Goal: Task Accomplishment & Management: Use online tool/utility

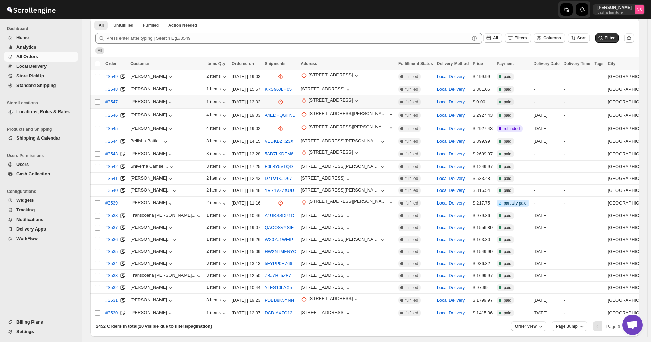
scroll to position [34, 0]
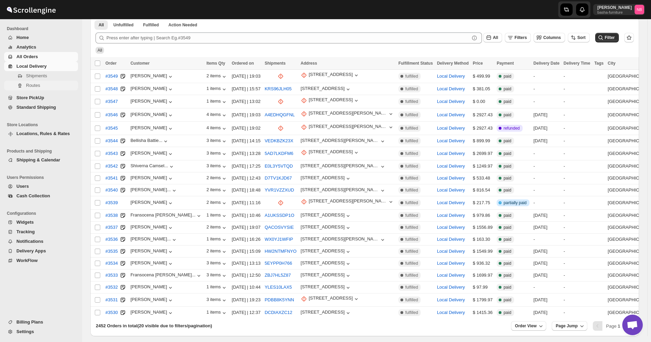
click at [43, 89] on span "Routes" at bounding box center [51, 85] width 51 height 7
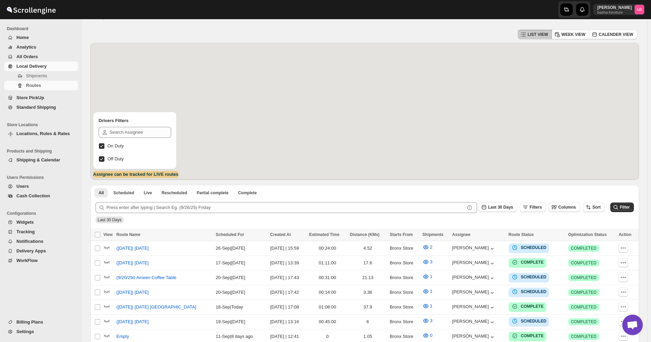
scroll to position [103, 0]
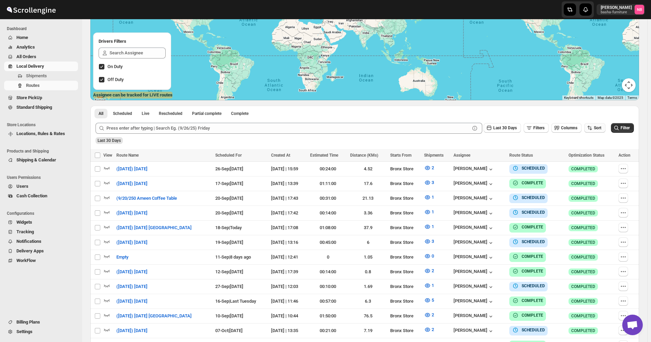
click at [595, 132] on button "Sort" at bounding box center [594, 128] width 21 height 10
click at [588, 164] on div "Due Date" at bounding box center [586, 164] width 18 height 7
click at [500, 131] on button "Last 30 Days" at bounding box center [501, 128] width 37 height 10
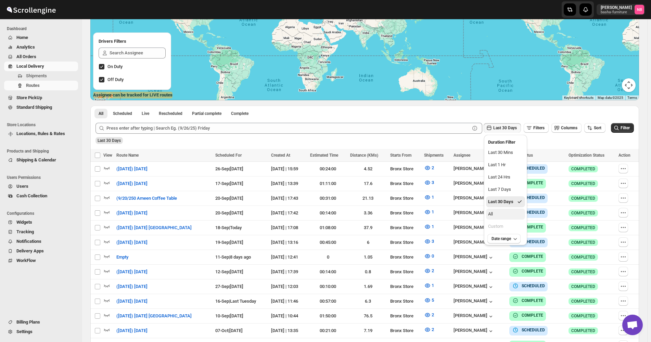
click at [494, 219] on ul "Last 30 Mins Last 1 Hr Last 24 Hrs Last 7 Days Last 30 Days All Custom" at bounding box center [505, 189] width 39 height 85
click at [496, 217] on button "All" at bounding box center [505, 214] width 39 height 11
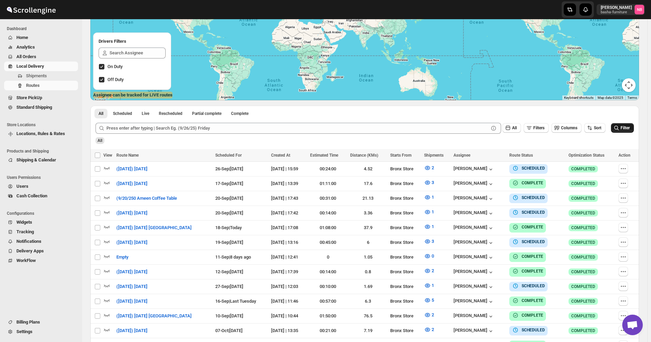
click at [629, 130] on span "Filter" at bounding box center [624, 128] width 9 height 5
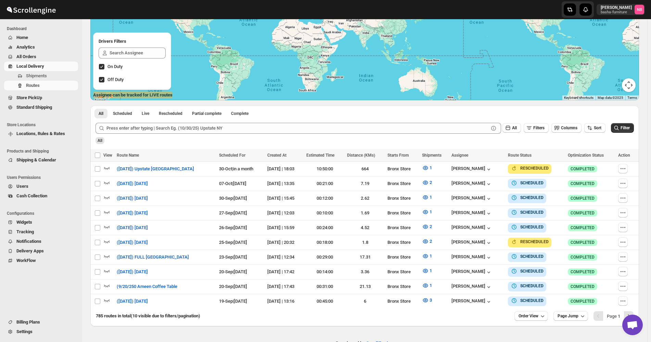
click at [66, 56] on span "All Orders" at bounding box center [46, 56] width 60 height 7
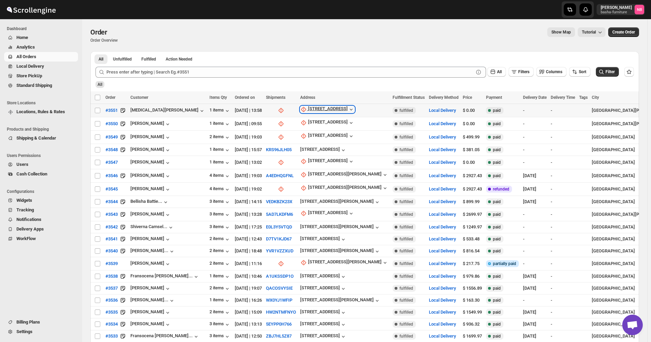
click at [315, 107] on div "[STREET_ADDRESS]" at bounding box center [328, 109] width 40 height 7
click at [309, 148] on span "Update manually" at bounding box center [309, 146] width 32 height 5
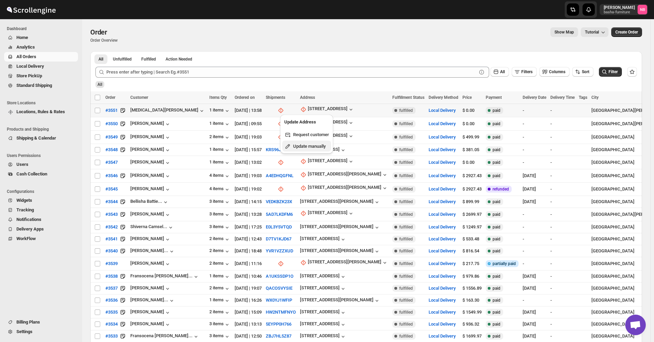
select select "US"
select select "[US_STATE]"
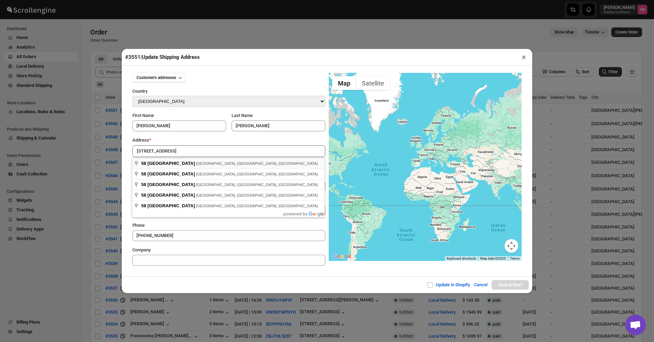
type input "[STREET_ADDRESS]"
drag, startPoint x: 199, startPoint y: 165, endPoint x: 204, endPoint y: 167, distance: 5.2
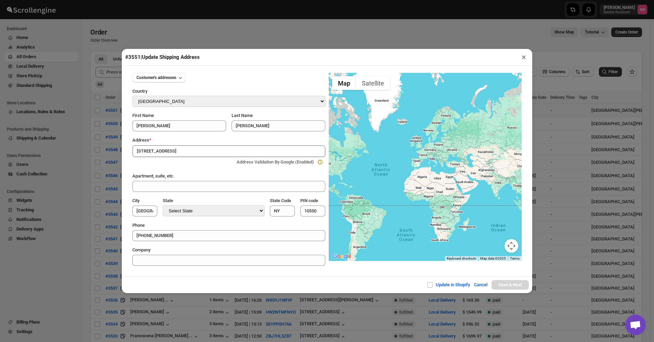
type input "[GEOGRAPHIC_DATA]"
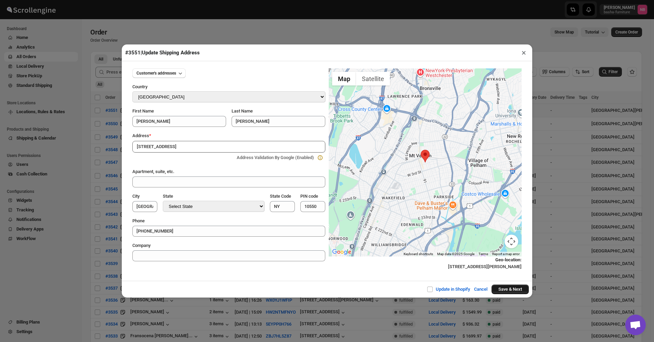
click at [502, 285] on button "Save & Next" at bounding box center [509, 290] width 37 height 10
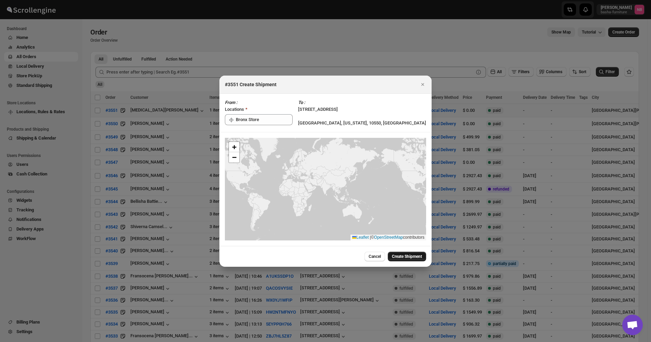
click at [401, 258] on span "Create Shipment" at bounding box center [407, 256] width 30 height 5
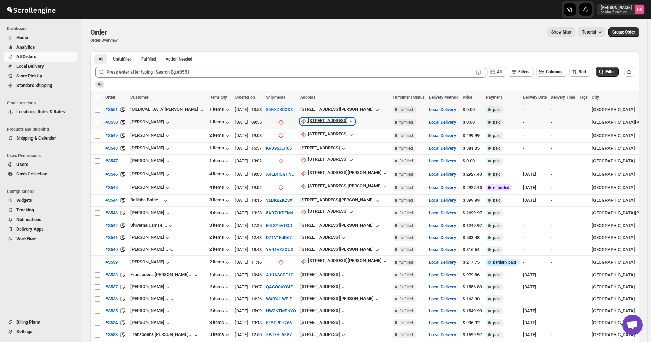
click at [308, 119] on div "[STREET_ADDRESS]" at bounding box center [328, 121] width 40 height 7
click at [319, 159] on span "Update manually" at bounding box center [310, 157] width 32 height 5
select select "US"
select select "[US_STATE]"
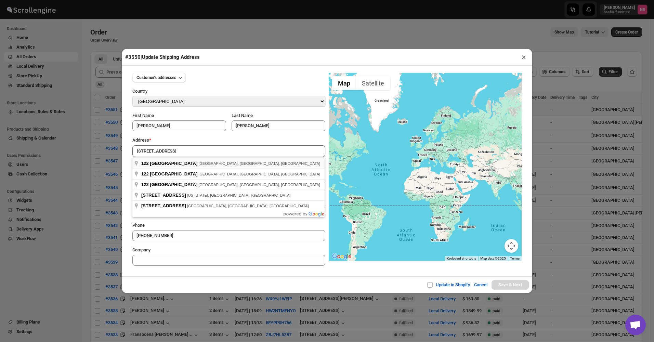
type input "[STREET_ADDRESS]"
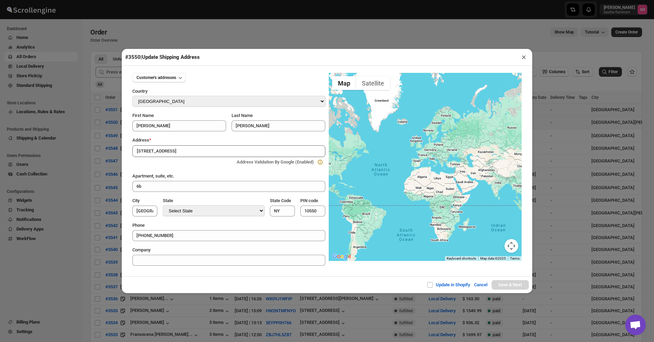
type input "[GEOGRAPHIC_DATA]"
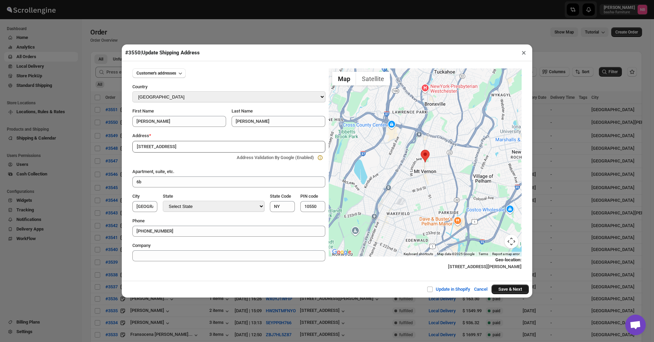
click at [502, 291] on button "Save & Next" at bounding box center [509, 290] width 37 height 10
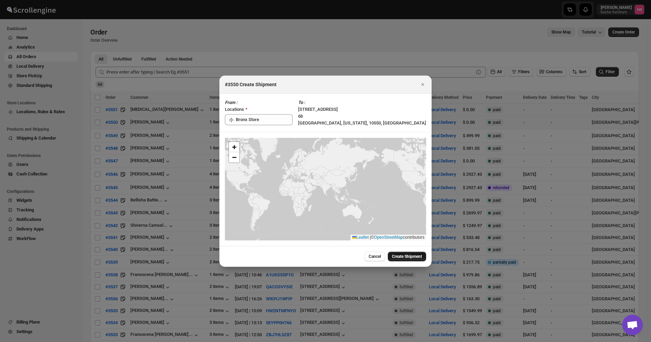
click at [402, 255] on span "Create Shipment" at bounding box center [407, 256] width 30 height 5
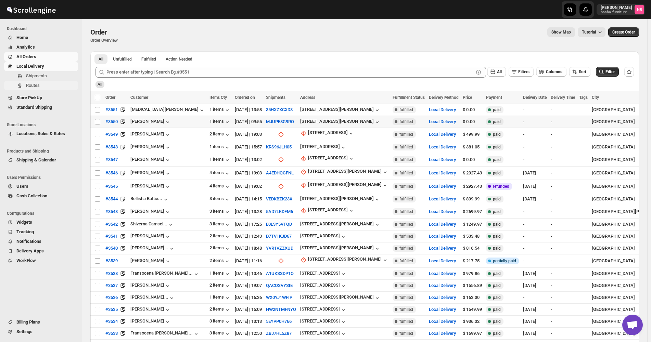
click at [48, 84] on span "Routes" at bounding box center [51, 85] width 51 height 7
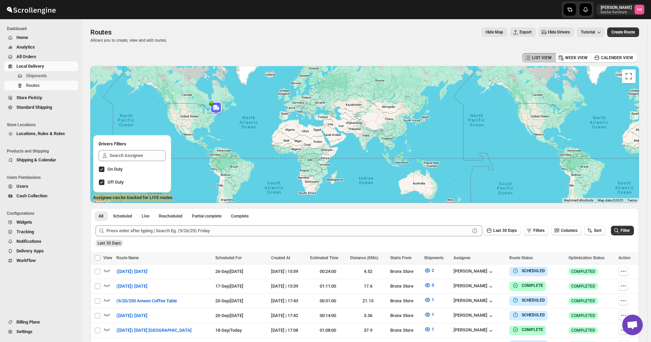
click at [618, 27] on div "Routes. This page is ready Routes Allows you to create, view and edit routes. H…" at bounding box center [364, 35] width 548 height 32
click at [618, 30] on span "Create Route" at bounding box center [623, 31] width 24 height 5
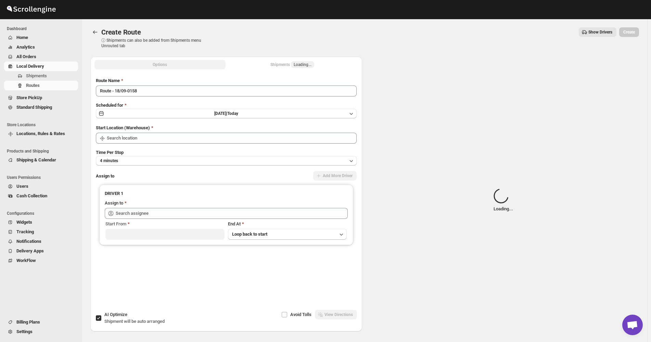
type input "Not Available"
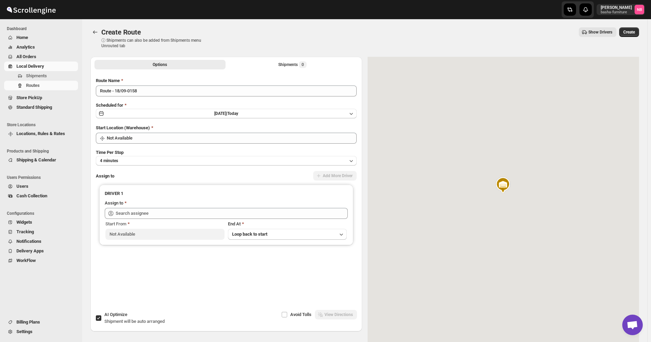
click at [214, 107] on div "Scheduled for [DATE] | [DATE]" at bounding box center [226, 110] width 261 height 17
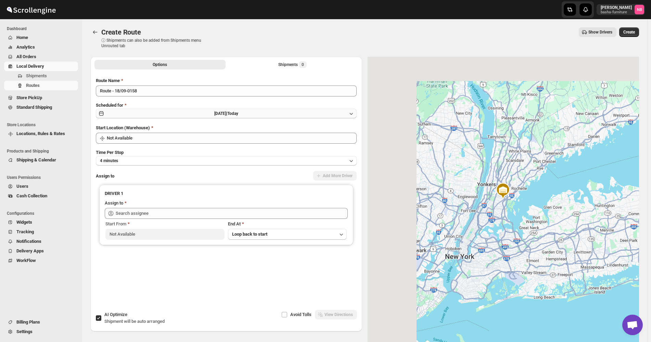
click at [212, 116] on button "[DATE] | [DATE]" at bounding box center [226, 114] width 261 height 10
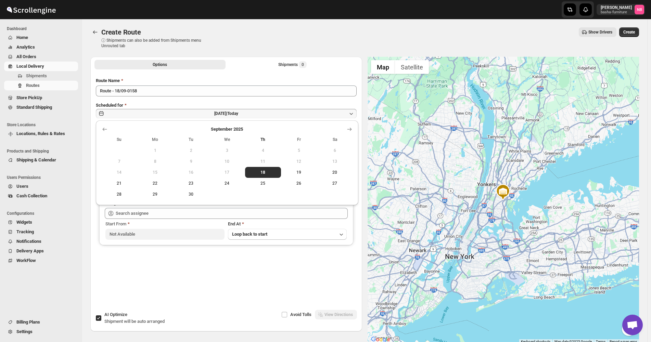
click at [339, 173] on span "20" at bounding box center [334, 172] width 30 height 5
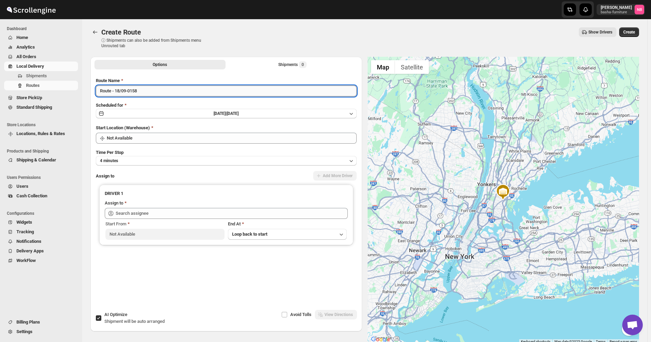
click at [220, 90] on input "Route - 18/09-0158" at bounding box center [226, 91] width 261 height 11
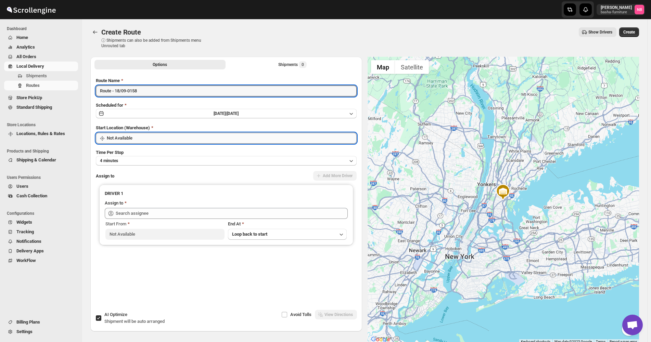
click at [201, 138] on input "Not Available" at bounding box center [232, 138] width 250 height 11
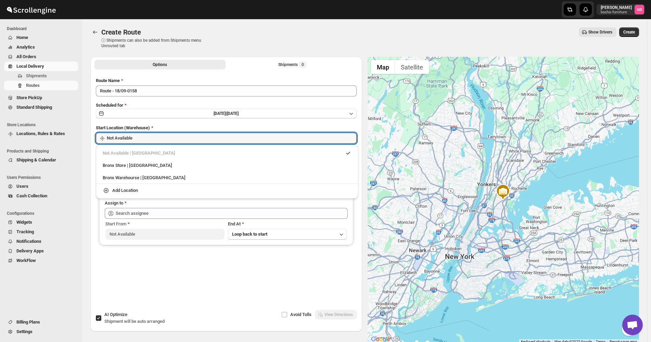
click at [190, 162] on div "Bronx Store | [GEOGRAPHIC_DATA]" at bounding box center [227, 165] width 249 height 7
type input "Bronx Store"
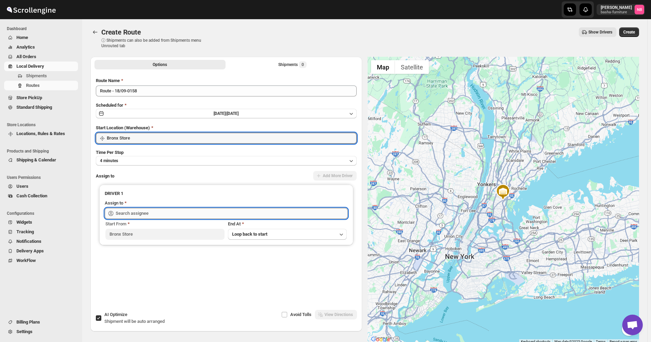
click at [180, 215] on input "text" at bounding box center [232, 213] width 232 height 11
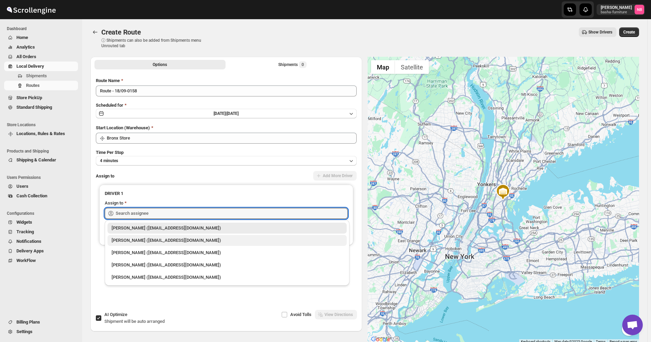
click at [176, 237] on div "[PERSON_NAME] ([EMAIL_ADDRESS][DOMAIN_NAME])" at bounding box center [226, 240] width 239 height 11
type input "[PERSON_NAME] ([EMAIL_ADDRESS][DOMAIN_NAME])"
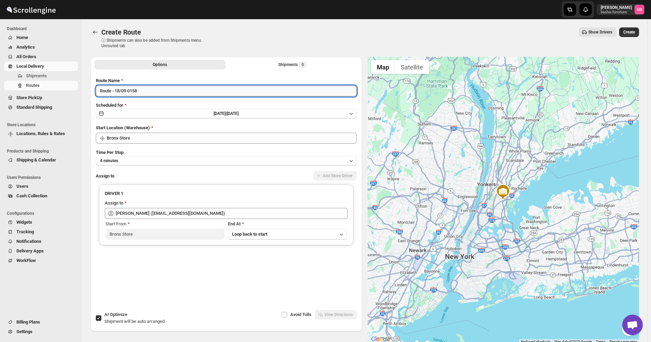
click at [223, 88] on input "Route - 18/09-0158" at bounding box center [226, 91] width 261 height 11
type input "([DATE]) [DATE]"
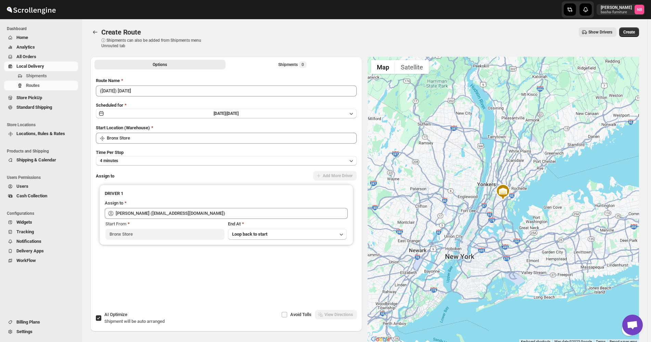
click at [304, 71] on div "Options Shipments 0 More views Options Shipments 0 More views" at bounding box center [226, 64] width 272 height 15
click at [302, 69] on button "Shipments 0" at bounding box center [292, 65] width 131 height 10
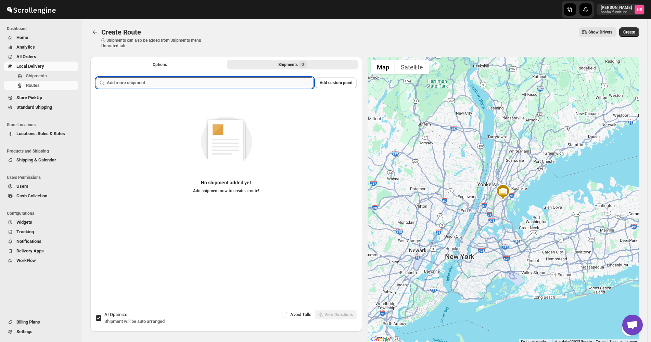
click at [288, 81] on input "text" at bounding box center [210, 82] width 207 height 11
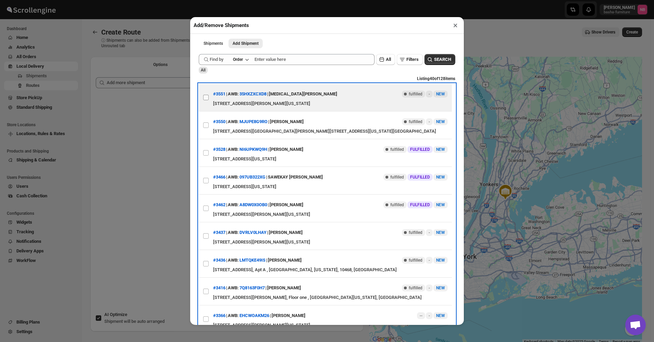
click at [213, 101] on label "View details for 68cc484739c4c993ff1a0da6" at bounding box center [206, 97] width 14 height 27
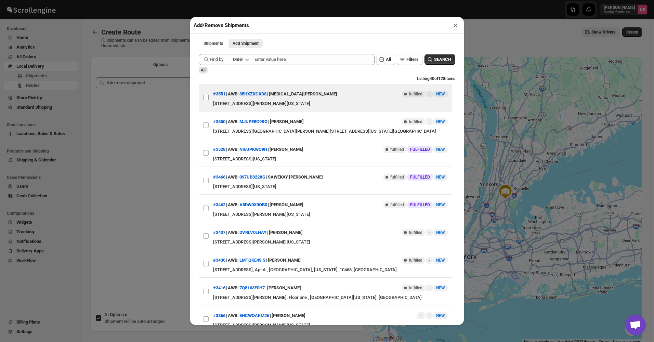
click at [209, 100] on input "View details for 68cc484739c4c993ff1a0da6" at bounding box center [205, 97] width 5 height 5
checkbox input "true"
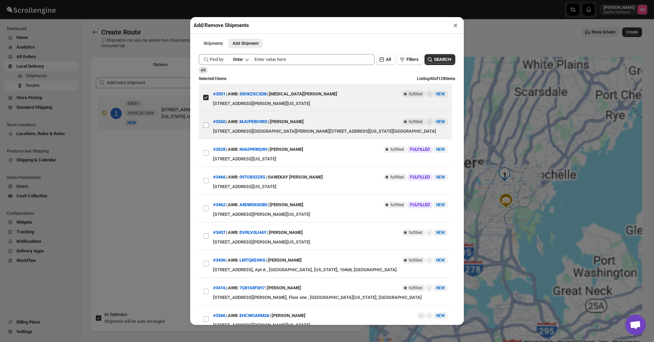
click at [207, 126] on input "View details for 68cc484d39c4c993ff1a0da8" at bounding box center [205, 124] width 5 height 5
checkbox input "true"
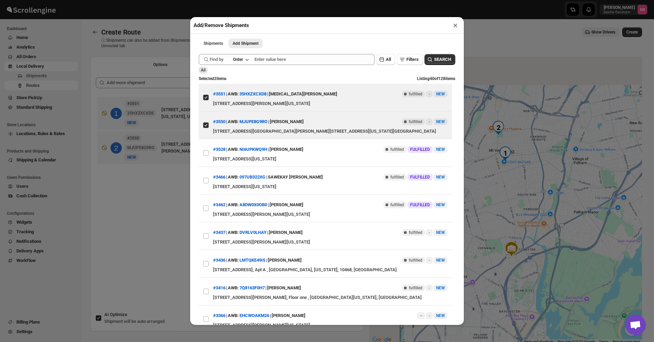
click at [157, 193] on div "Add/Remove Shipments × Shipments Add Shipment More views Shipments Add Shipment…" at bounding box center [327, 171] width 654 height 342
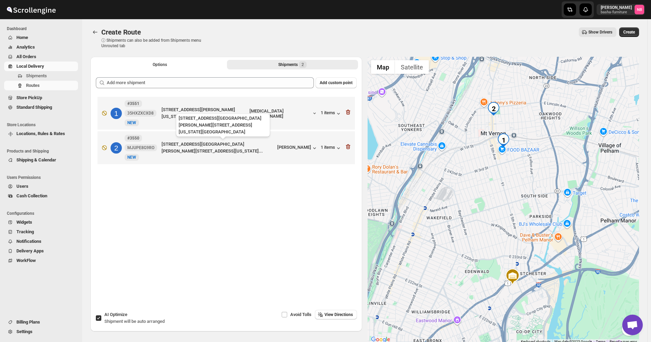
drag, startPoint x: 262, startPoint y: 152, endPoint x: 271, endPoint y: 122, distance: 30.6
click at [271, 122] on div "1 #3551 35HXZXCXD8 New [GEOGRAPHIC_DATA][STREET_ADDRESS][PERSON_NAME][US_STATE]…" at bounding box center [226, 131] width 261 height 73
drag, startPoint x: 246, startPoint y: 145, endPoint x: 241, endPoint y: 119, distance: 26.5
click at [242, 119] on div "1 #3551 35HXZXCXD8 New [GEOGRAPHIC_DATA][STREET_ADDRESS][PERSON_NAME][US_STATE]…" at bounding box center [226, 131] width 261 height 73
click at [99, 318] on input "AI Optimize Shipment will be auto arranged" at bounding box center [98, 317] width 5 height 5
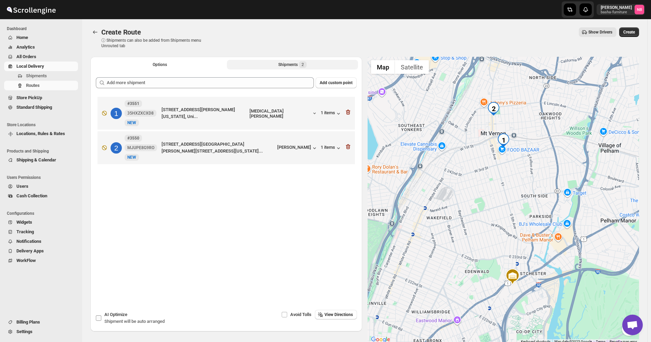
checkbox input "false"
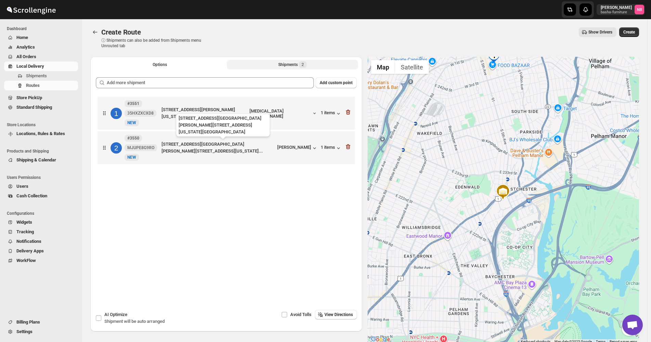
drag, startPoint x: 170, startPoint y: 152, endPoint x: 174, endPoint y: 114, distance: 37.8
click at [174, 114] on div "1 #3551 35HXZXCXD8 New [GEOGRAPHIC_DATA][STREET_ADDRESS][PERSON_NAME][US_STATE]…" at bounding box center [226, 131] width 261 height 73
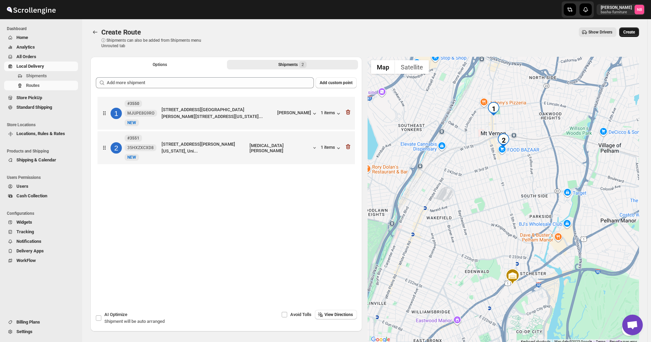
click at [636, 29] on button "Create" at bounding box center [629, 32] width 20 height 10
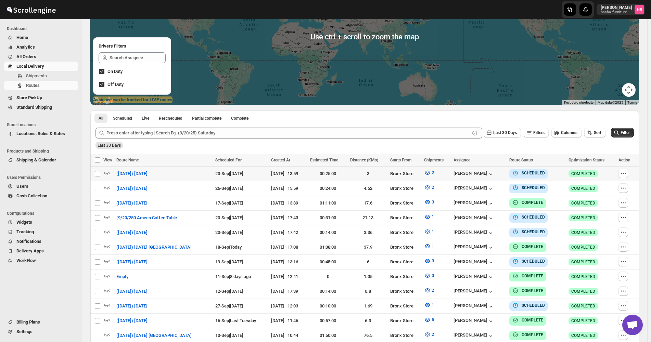
scroll to position [137, 0]
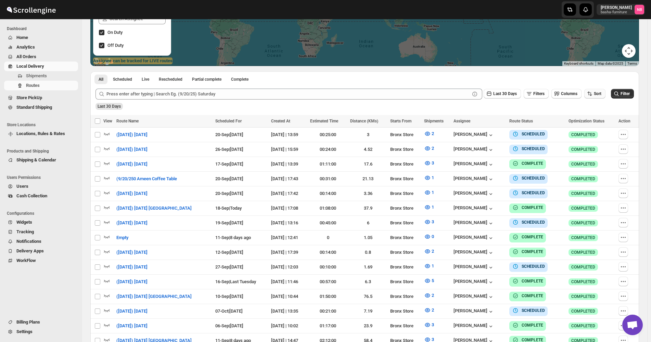
click at [603, 97] on button "Sort" at bounding box center [594, 94] width 21 height 10
click at [590, 126] on button "Due Date" at bounding box center [595, 130] width 41 height 11
click at [515, 91] on span "Last 30 Days" at bounding box center [505, 93] width 24 height 5
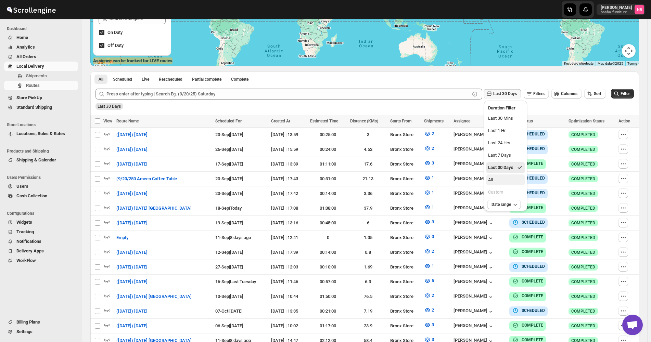
click at [500, 178] on button "All" at bounding box center [505, 179] width 39 height 11
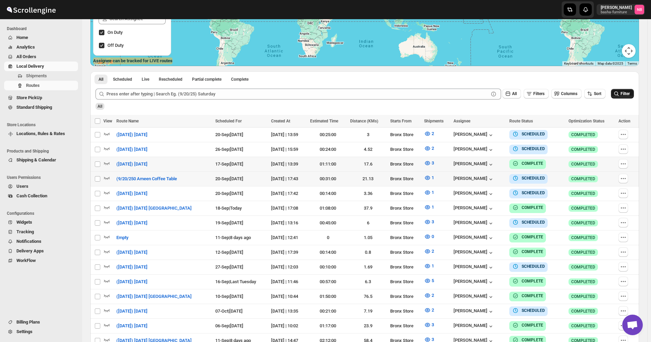
click at [616, 95] on icon "submit" at bounding box center [616, 93] width 7 height 7
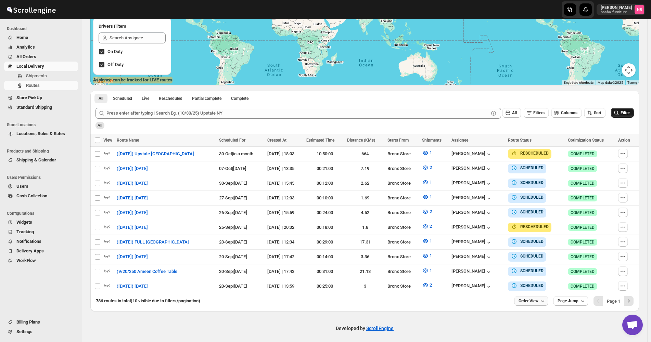
click at [538, 298] on span "Order View" at bounding box center [528, 300] width 20 height 5
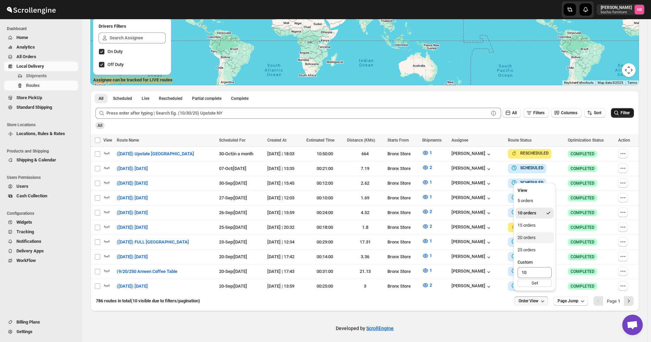
click at [534, 241] on div "20 orders" at bounding box center [526, 237] width 18 height 7
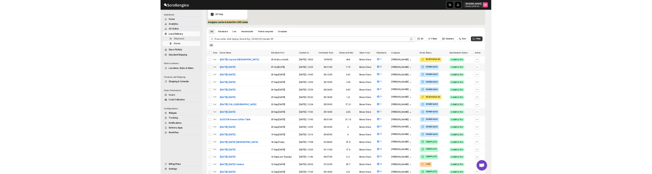
scroll to position [171, 0]
